Goal: Information Seeking & Learning: Learn about a topic

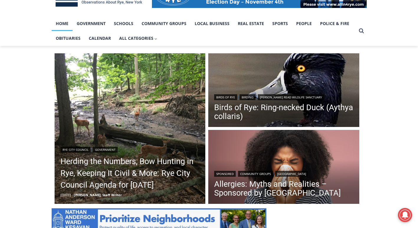
scroll to position [128, 0]
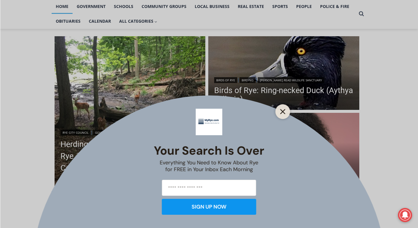
click at [286, 110] on button "Close" at bounding box center [282, 112] width 8 height 8
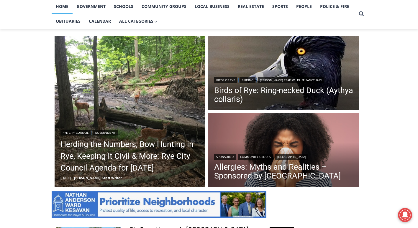
scroll to position [328, 0]
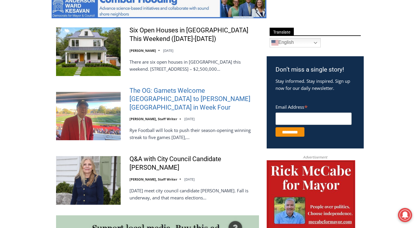
click at [161, 92] on link "The OG: Garnets Welcome [GEOGRAPHIC_DATA] to [PERSON_NAME][GEOGRAPHIC_DATA] in …" at bounding box center [193, 99] width 129 height 25
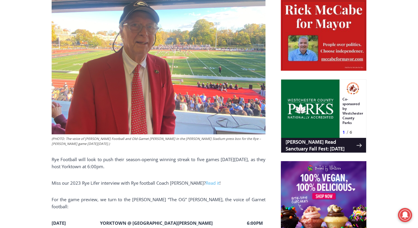
scroll to position [505, 0]
